Goal: Browse casually

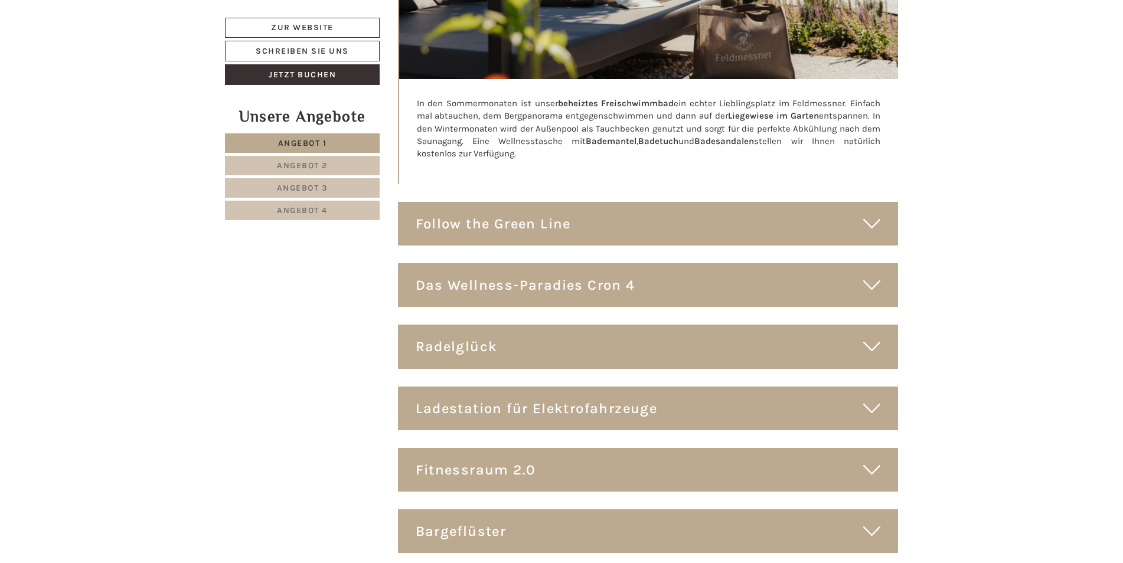
scroll to position [7555, 0]
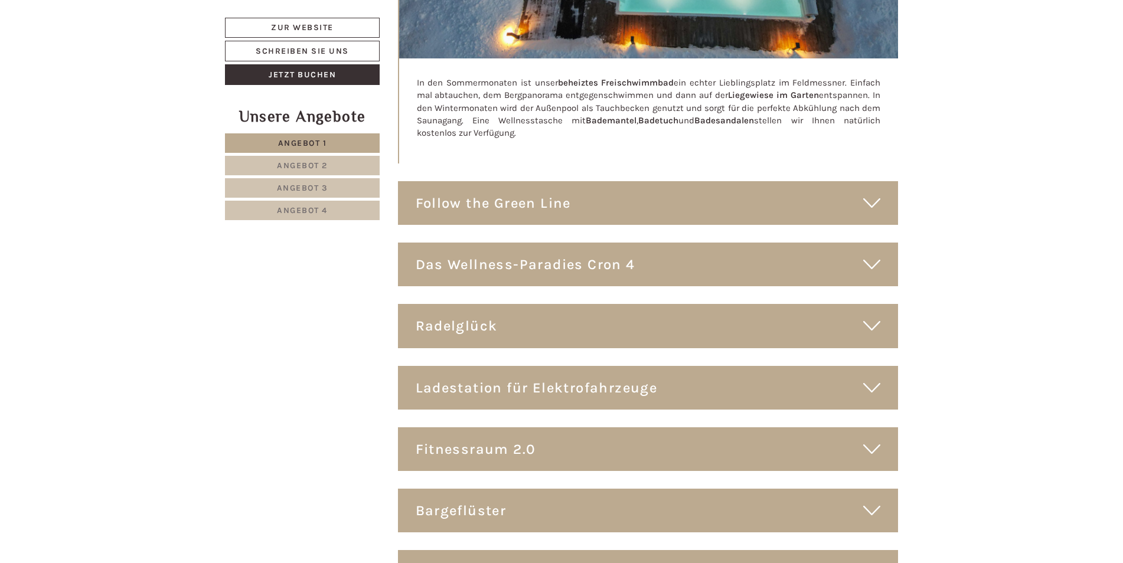
click at [882, 243] on div "Das Wellness-Paradies Cron 4" at bounding box center [648, 265] width 500 height 44
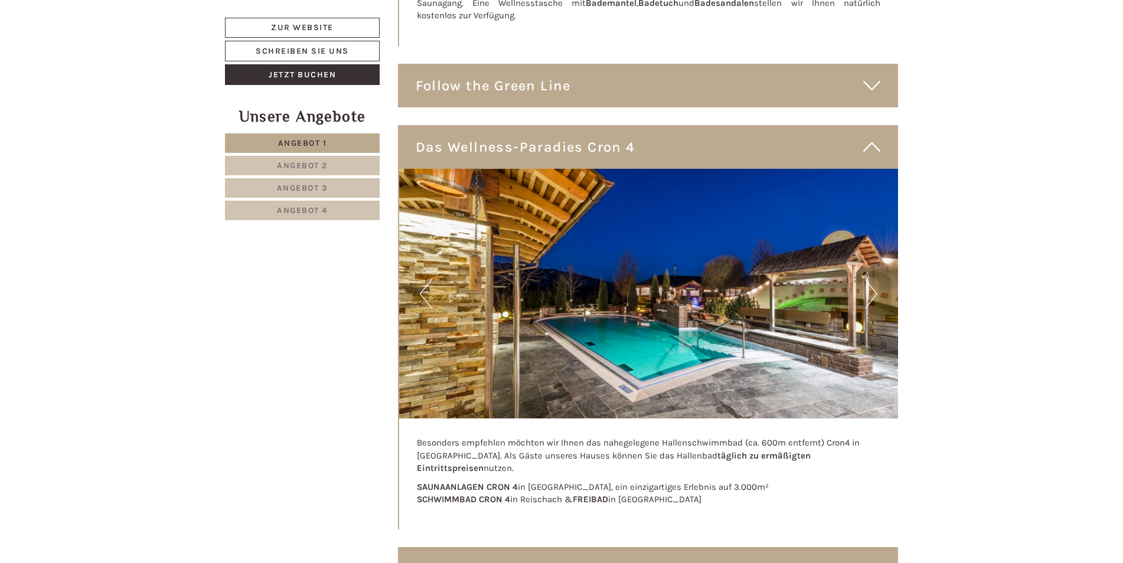
scroll to position [7673, 0]
click at [870, 279] on button "Next" at bounding box center [871, 294] width 12 height 30
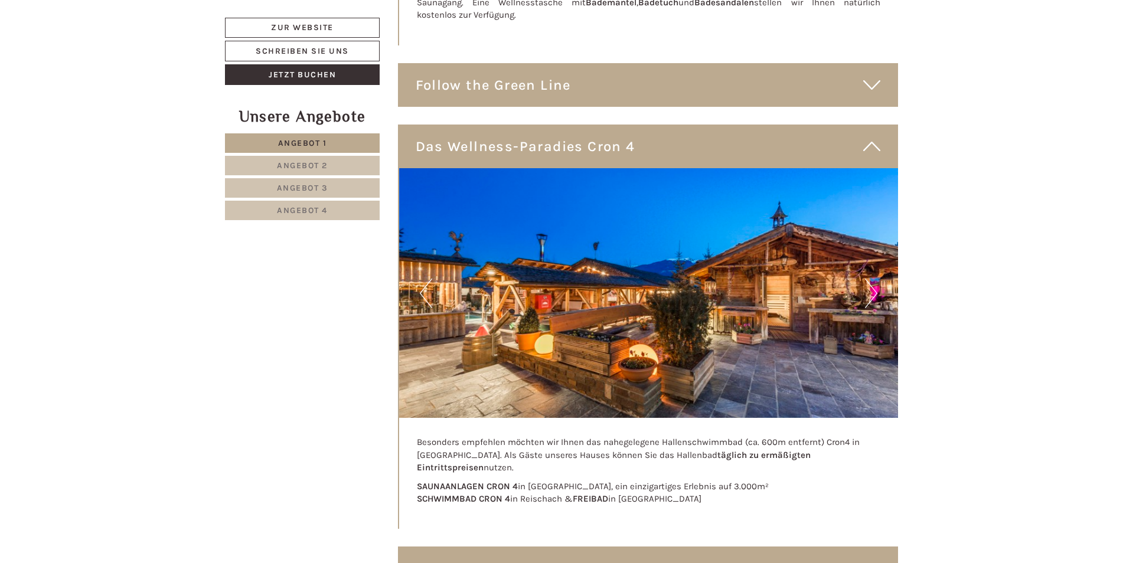
click at [870, 279] on button "Next" at bounding box center [871, 294] width 12 height 30
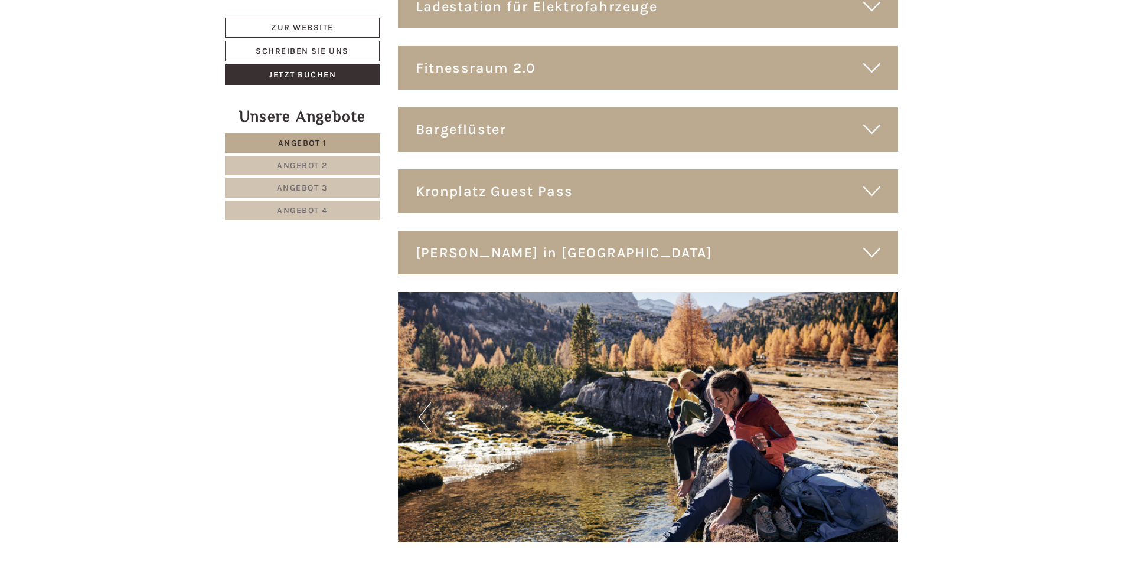
scroll to position [8499, 0]
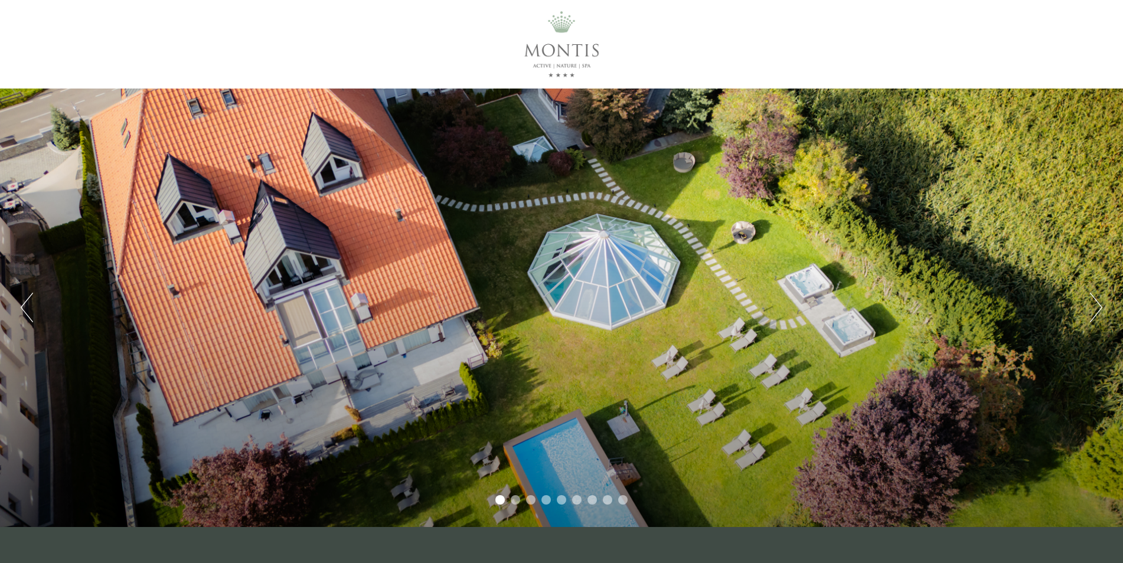
click at [547, 410] on div "Previous Next 1 2 3 4 5 6 7 8 9" at bounding box center [561, 308] width 1123 height 439
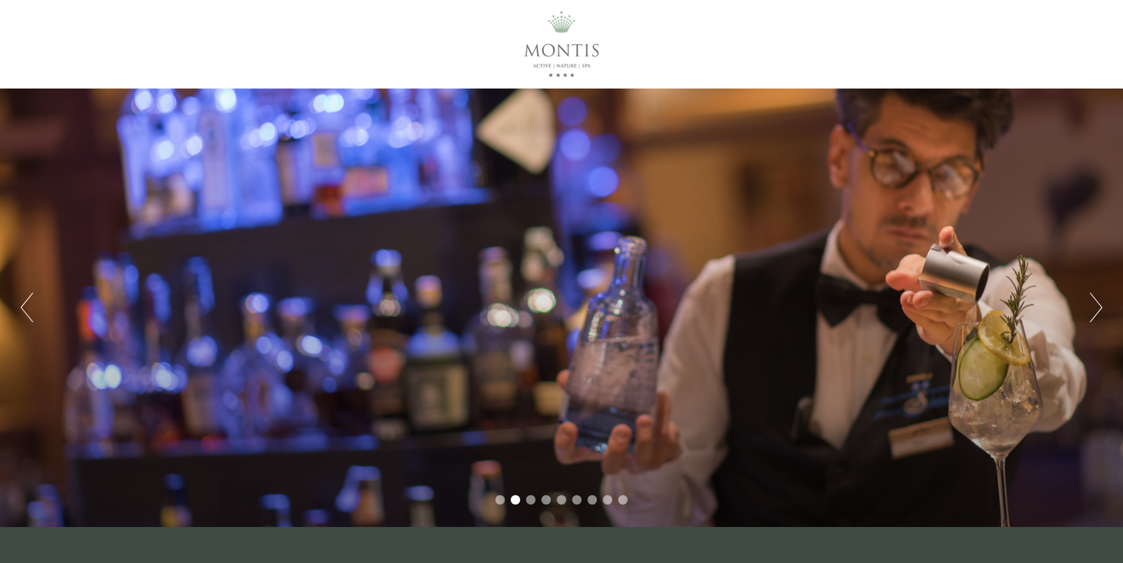
click at [1094, 297] on button "Next" at bounding box center [1096, 308] width 12 height 30
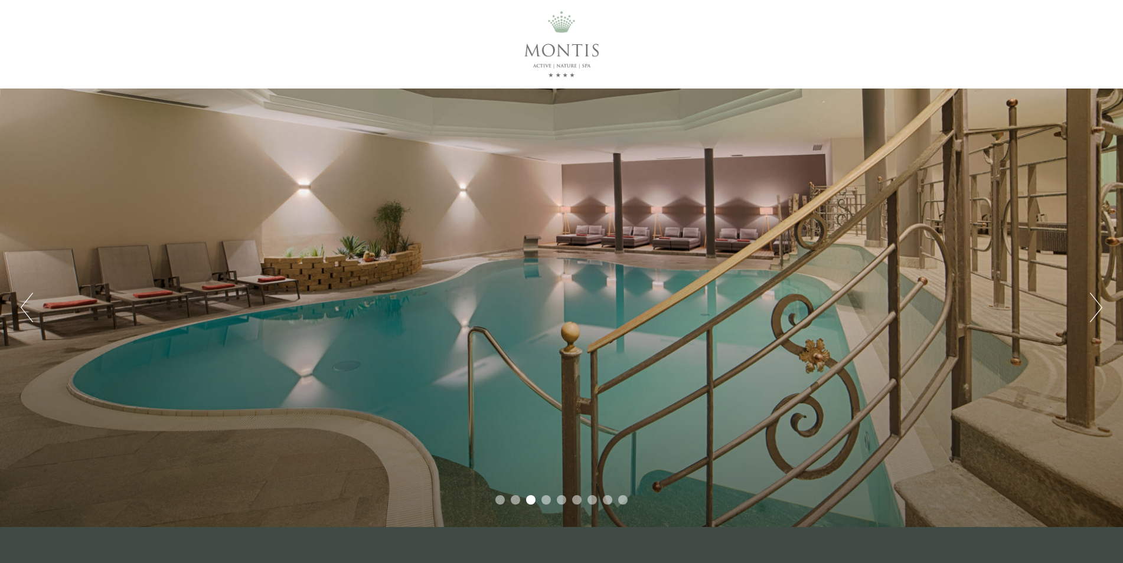
click at [1094, 297] on button "Next" at bounding box center [1096, 308] width 12 height 30
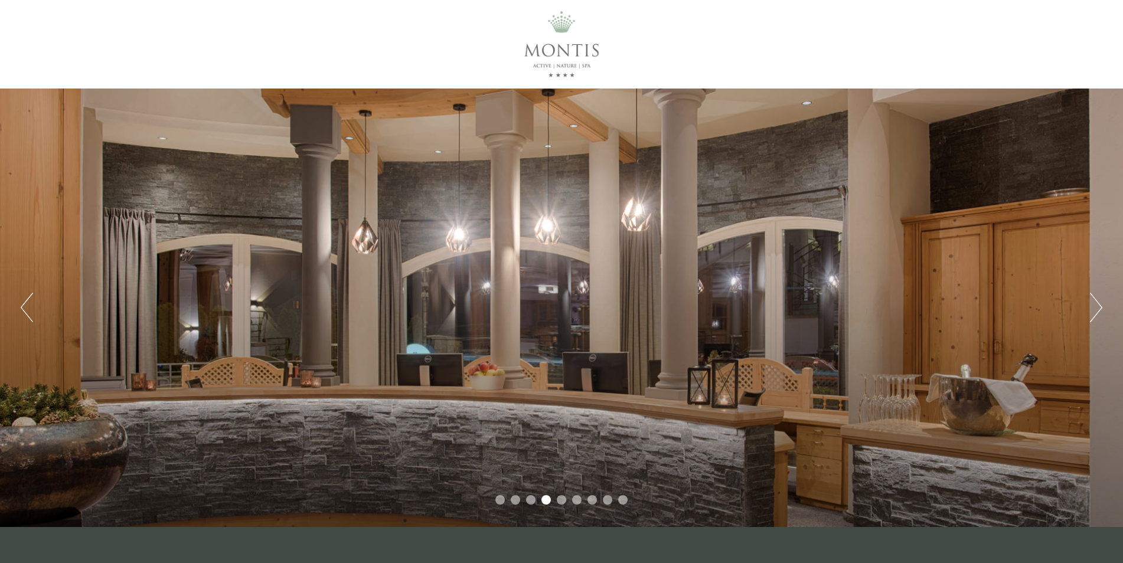
click at [1094, 297] on button "Next" at bounding box center [1096, 308] width 12 height 30
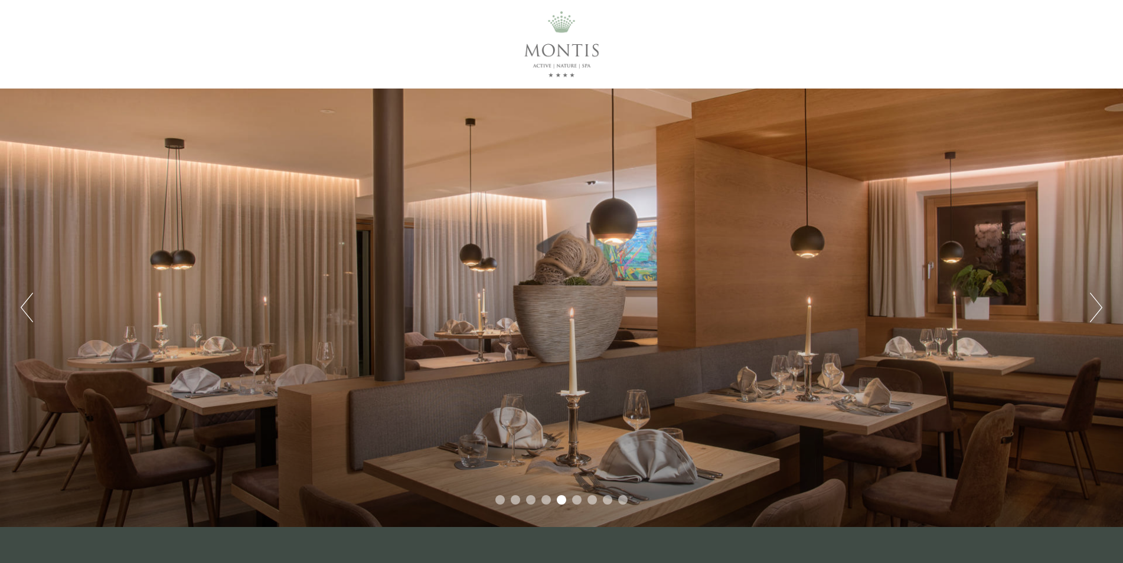
click at [1094, 297] on button "Next" at bounding box center [1096, 308] width 12 height 30
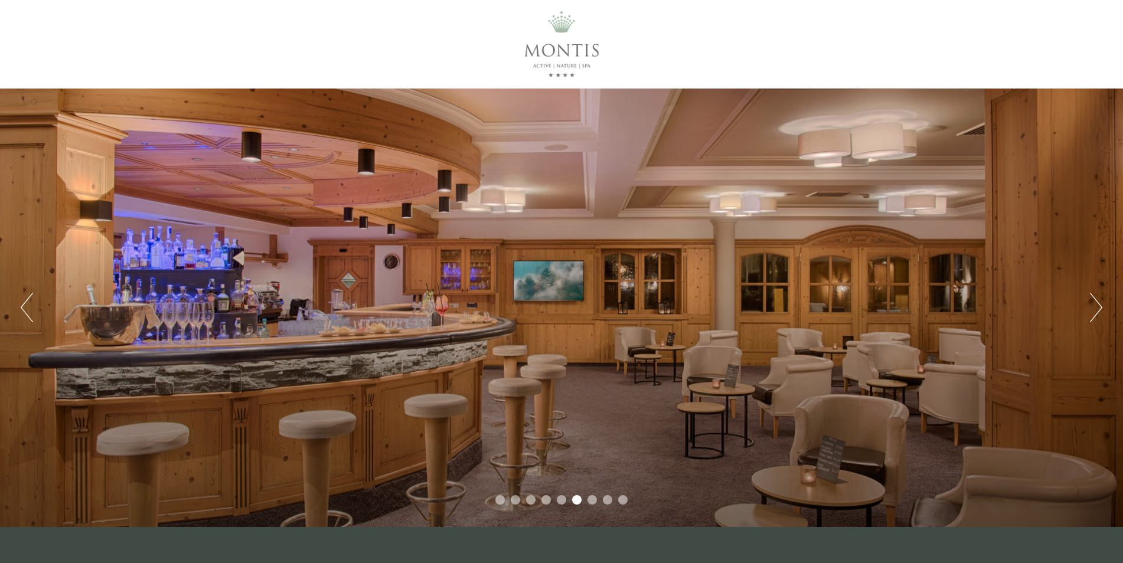
click at [1094, 297] on button "Next" at bounding box center [1096, 308] width 12 height 30
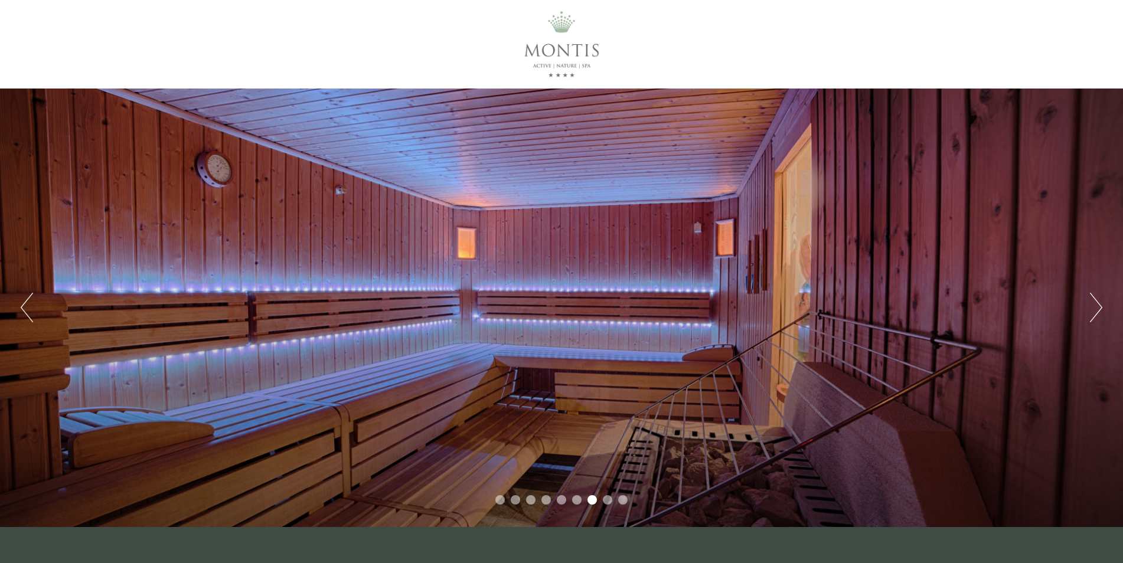
click at [1092, 302] on button "Next" at bounding box center [1096, 308] width 12 height 30
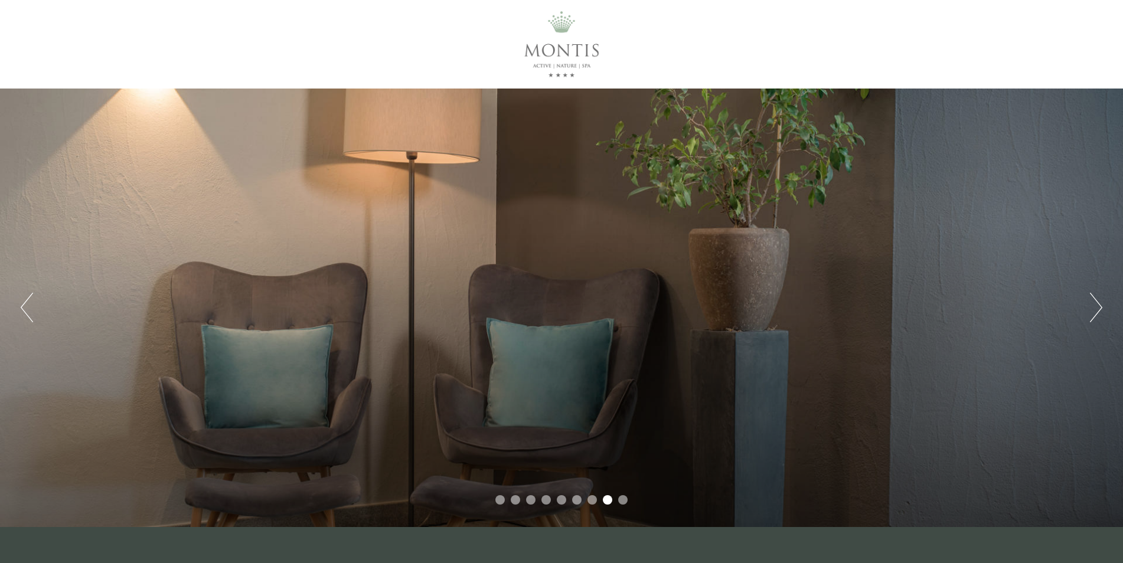
click at [1093, 305] on button "Next" at bounding box center [1096, 308] width 12 height 30
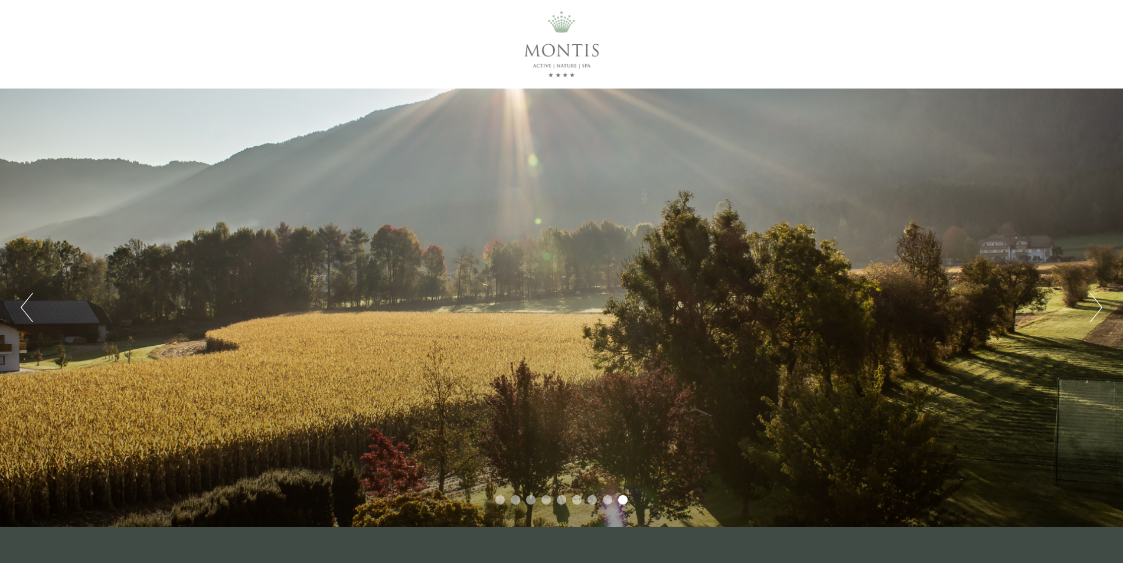
click at [1094, 310] on button "Next" at bounding box center [1096, 308] width 12 height 30
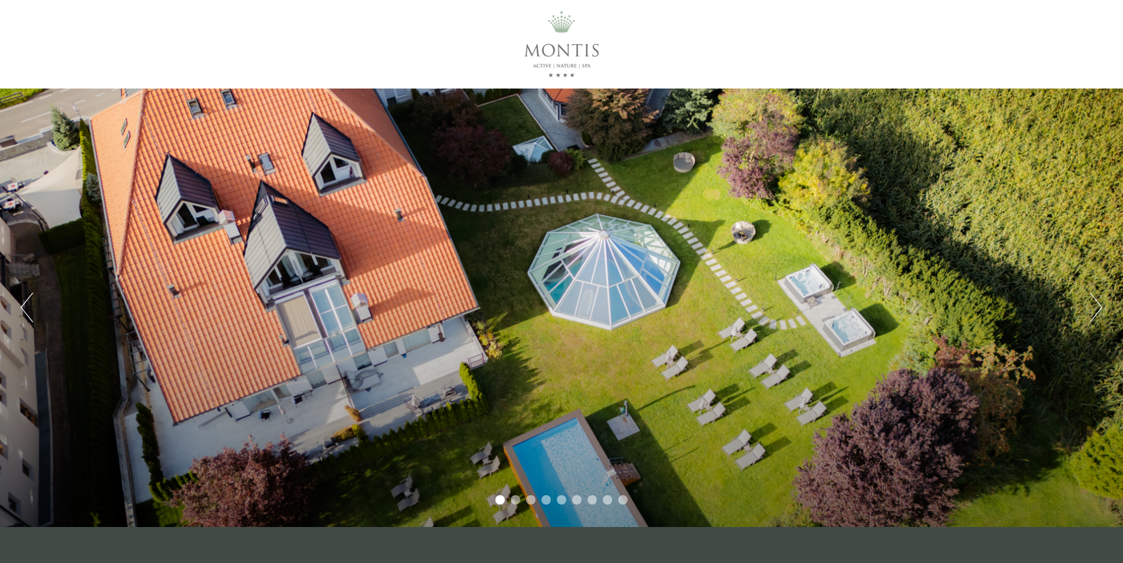
click at [1094, 310] on button "Next" at bounding box center [1096, 308] width 12 height 30
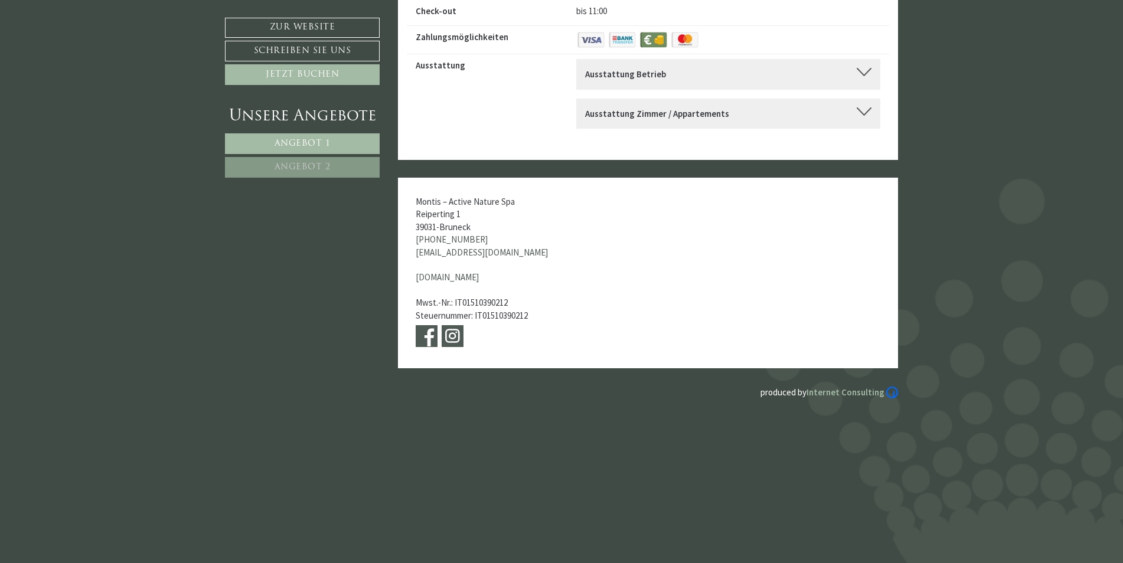
scroll to position [4758, 0]
